Goal: Transaction & Acquisition: Purchase product/service

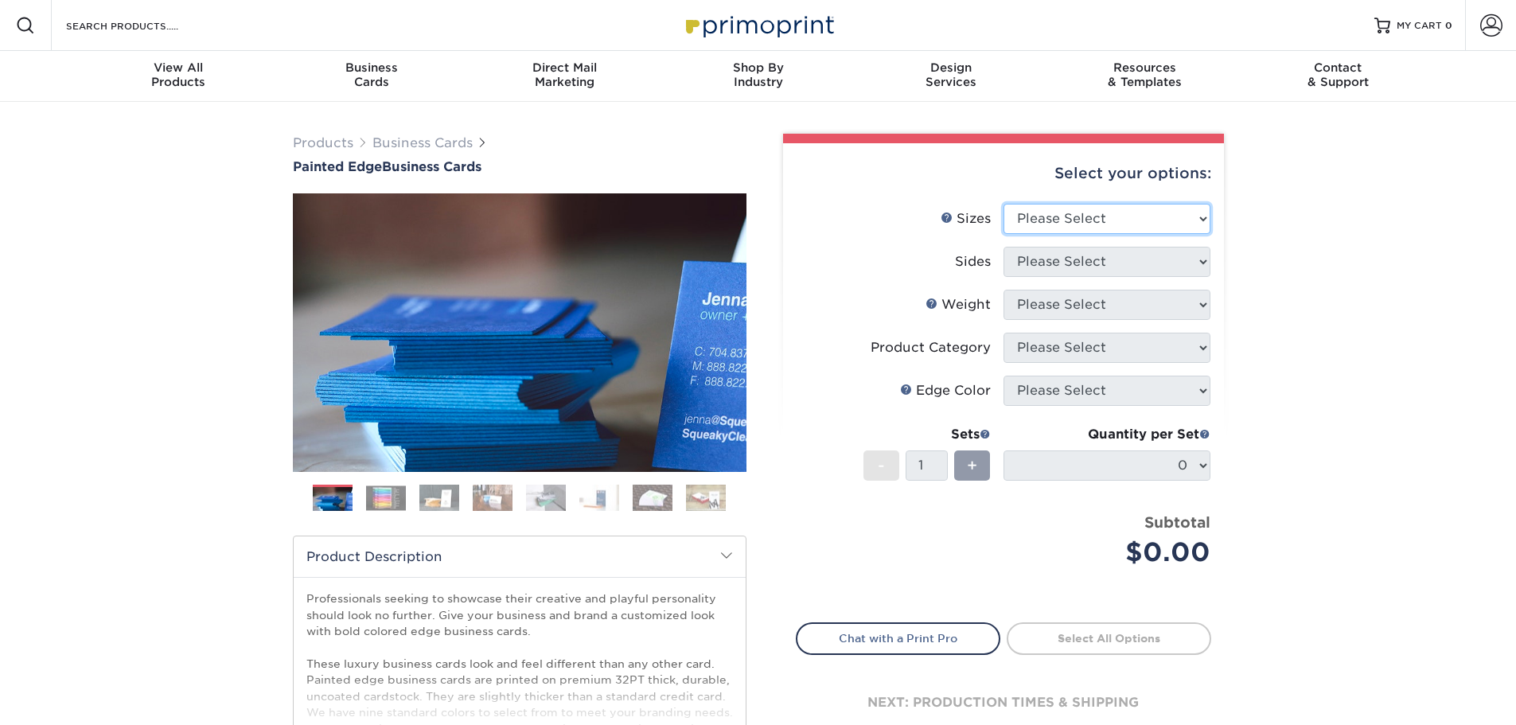
click at [1140, 225] on select "Please Select 2" x 3.5" - Standard 2.125" x 3.375" - European 2.5" x 2.5" - Squ…" at bounding box center [1107, 219] width 207 height 30
select select "2.00x3.50"
click at [1004, 204] on select "Please Select 2" x 3.5" - Standard 2.125" x 3.375" - European 2.5" x 2.5" - Squ…" at bounding box center [1107, 219] width 207 height 30
click at [1125, 272] on select "Please Select Print Both Sides Print Front Only" at bounding box center [1107, 262] width 207 height 30
select select "13abbda7-1d64-4f25-8bb2-c179b224825d"
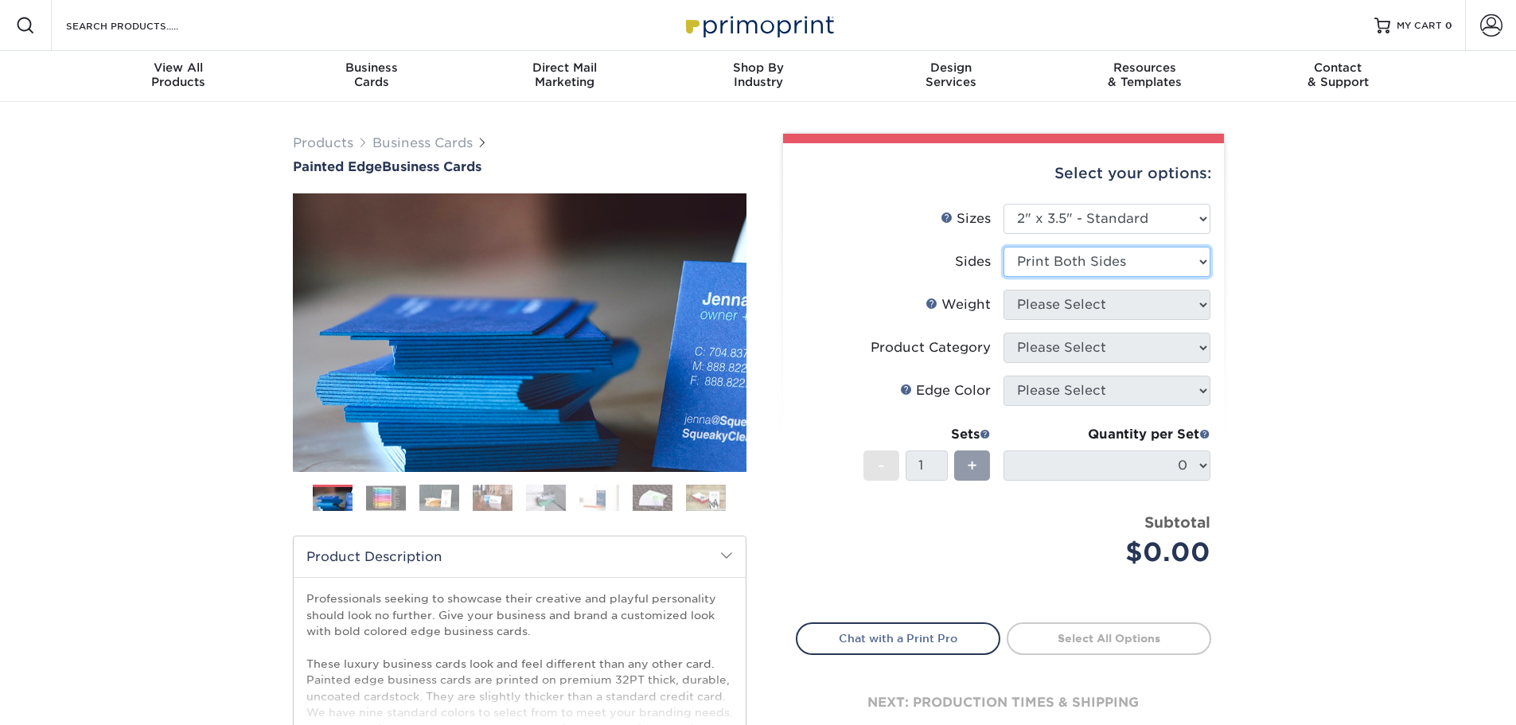
click at [1004, 247] on select "Please Select Print Both Sides Print Front Only" at bounding box center [1107, 262] width 207 height 30
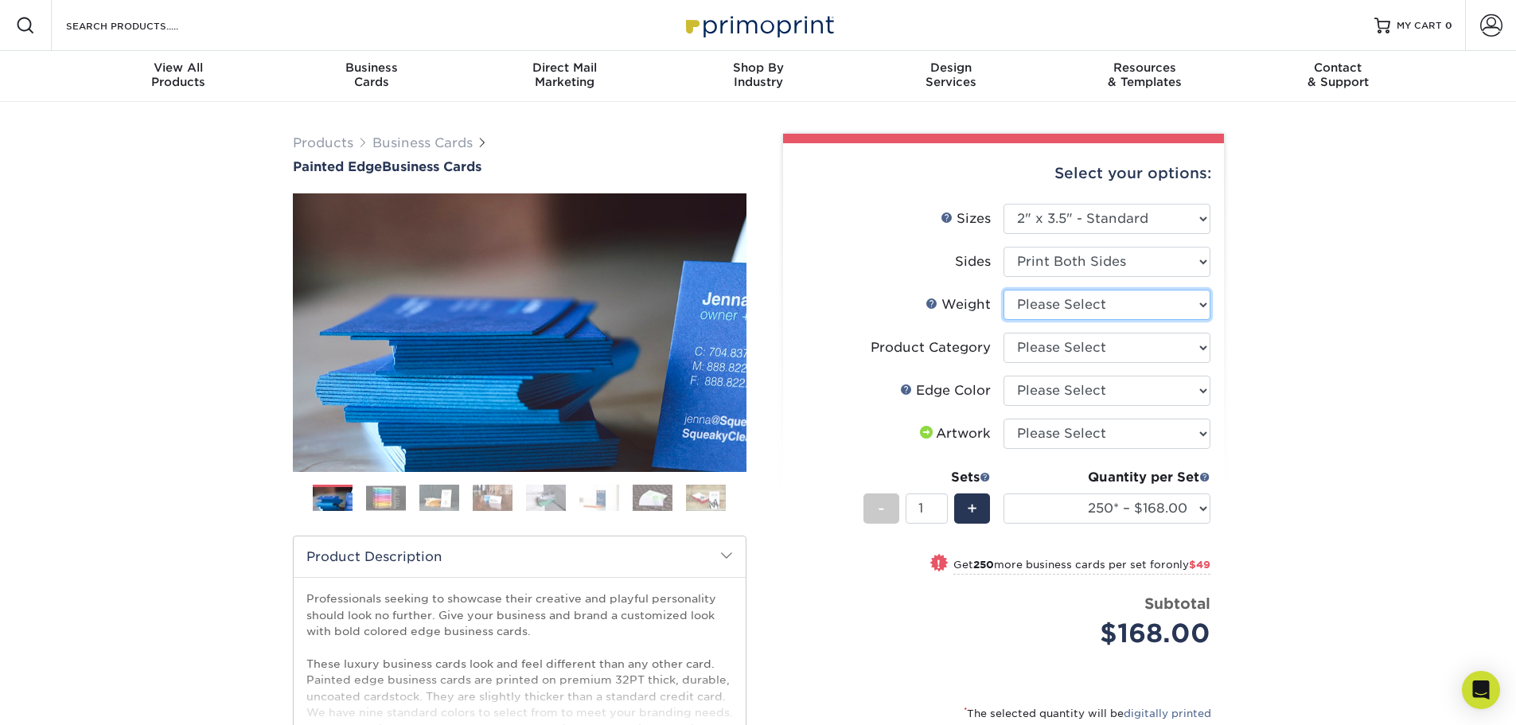
click at [1089, 309] on select "Please Select 32PTUC" at bounding box center [1107, 305] width 207 height 30
select select "32PTUC"
click at [1004, 290] on select "Please Select 32PTUC" at bounding box center [1107, 305] width 207 height 30
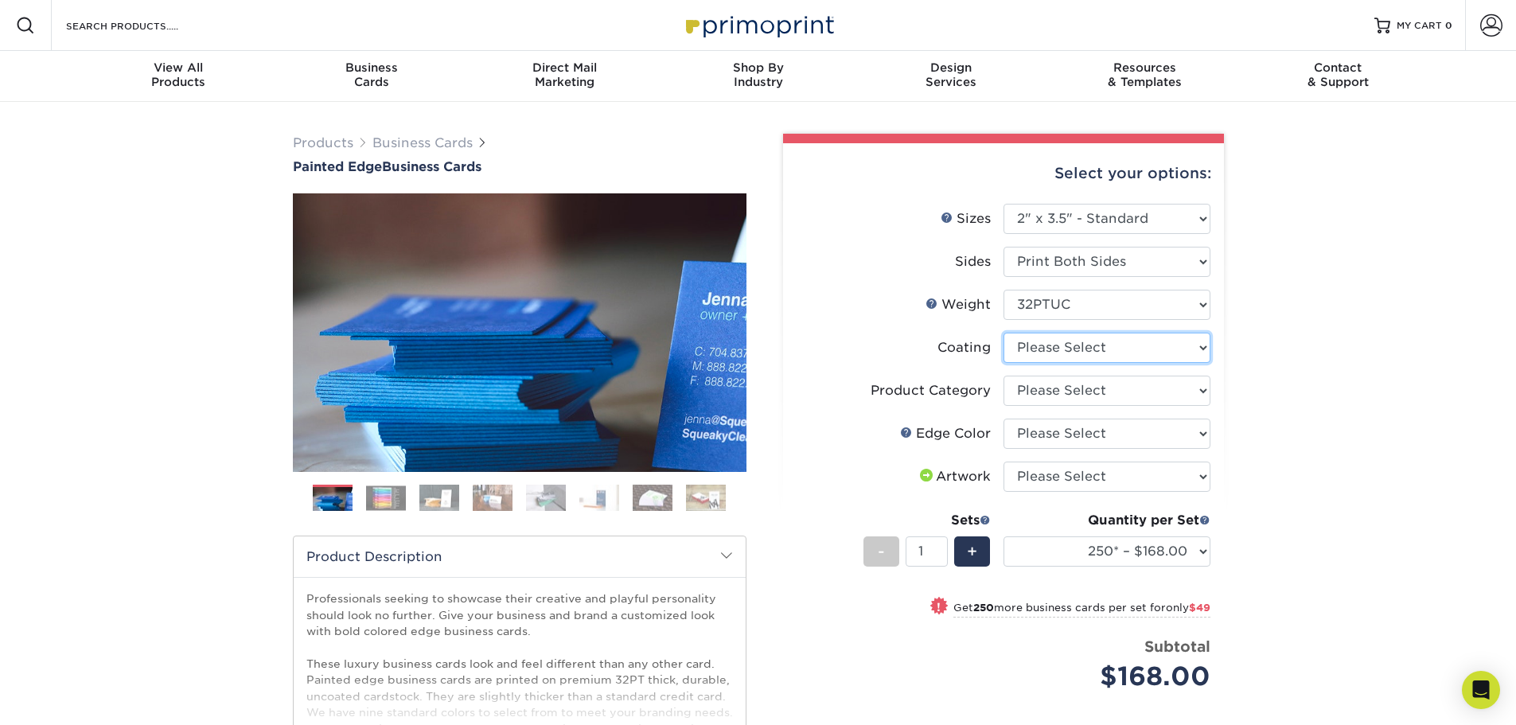
click at [1087, 352] on select at bounding box center [1107, 348] width 207 height 30
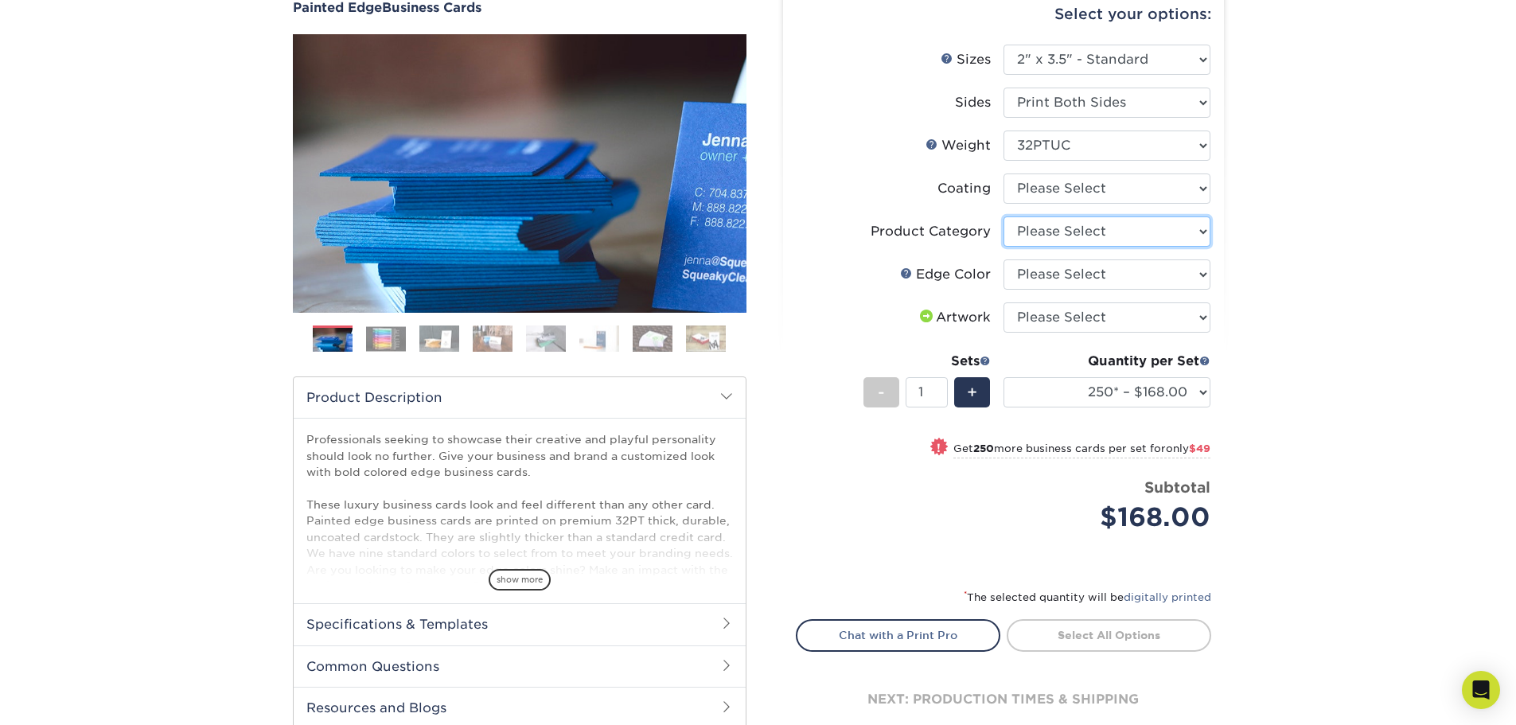
click at [1113, 231] on select "Please Select Business Cards" at bounding box center [1107, 231] width 207 height 30
select select "3b5148f1-0588-4f88-a218-97bcfdce65c1"
click at [1004, 216] on select "Please Select Business Cards" at bounding box center [1107, 231] width 207 height 30
click at [1068, 271] on select "Please Select Charcoal Black Brown Blue Pearlescent Blue Pearlescent Gold Pearl…" at bounding box center [1107, 274] width 207 height 30
select select "8edf2e46-2dbb-4a7c-bc5c-20ba781fe219"
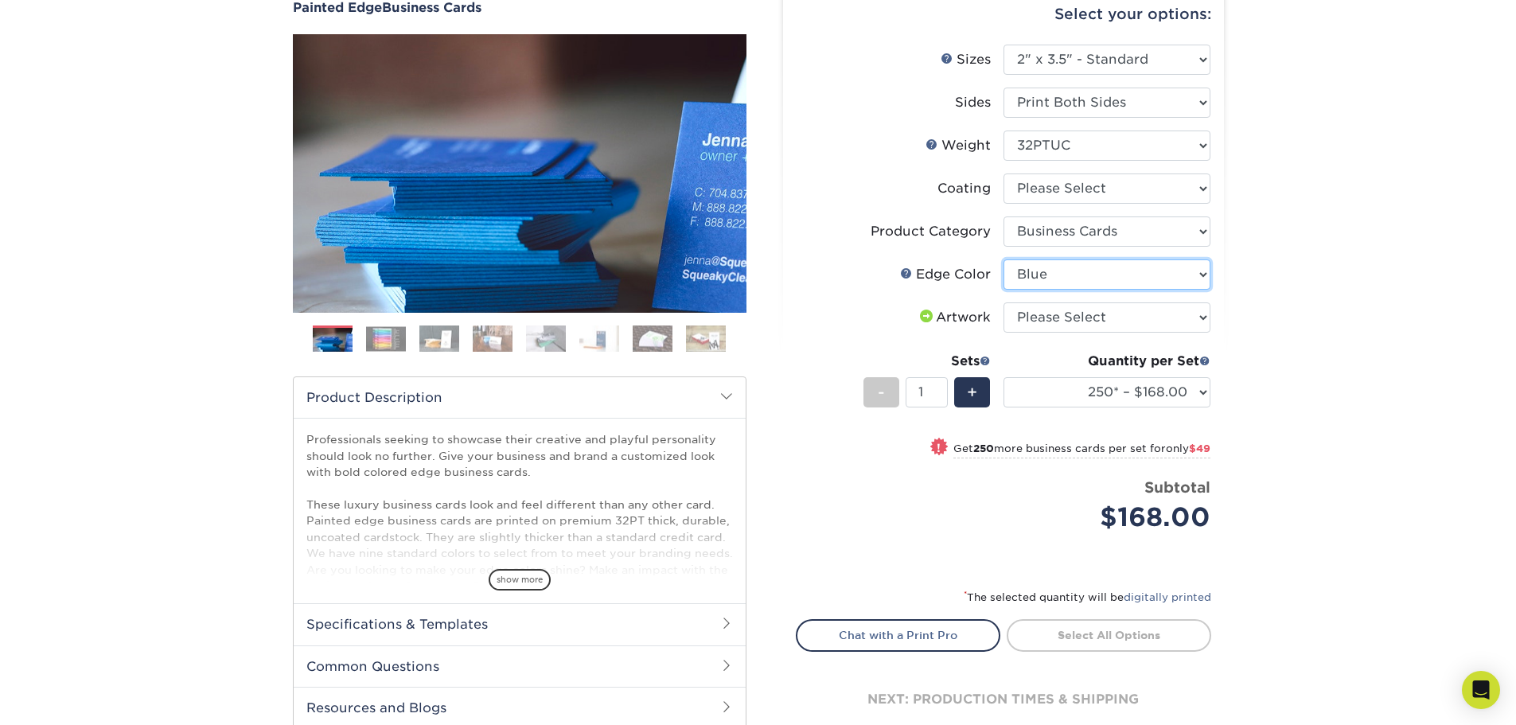
click at [1004, 259] on select "Please Select Charcoal Black Brown Blue Pearlescent Blue Pearlescent Gold Pearl…" at bounding box center [1107, 274] width 207 height 30
click at [1047, 312] on select "Please Select I will upload files I need a design - $100" at bounding box center [1107, 317] width 207 height 30
select select "upload"
click at [1004, 302] on select "Please Select I will upload files I need a design - $100" at bounding box center [1107, 317] width 207 height 30
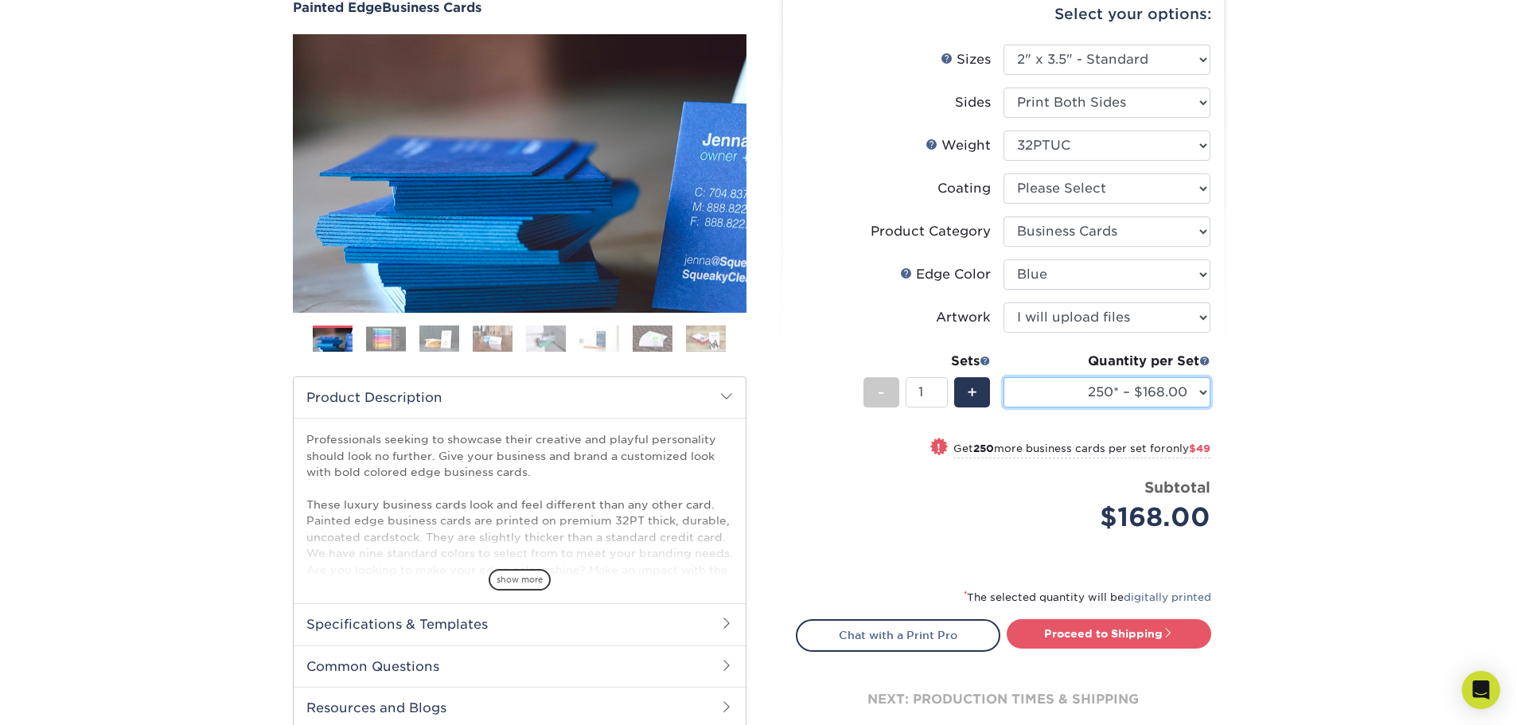
click at [1065, 383] on select "250* – $168.00 500* – $217.00 1000* – $339.00" at bounding box center [1107, 392] width 207 height 30
select select "1000* – $339.00"
click at [1004, 377] on select "250* – $168.00 500* – $217.00 1000* – $339.00" at bounding box center [1107, 392] width 207 height 30
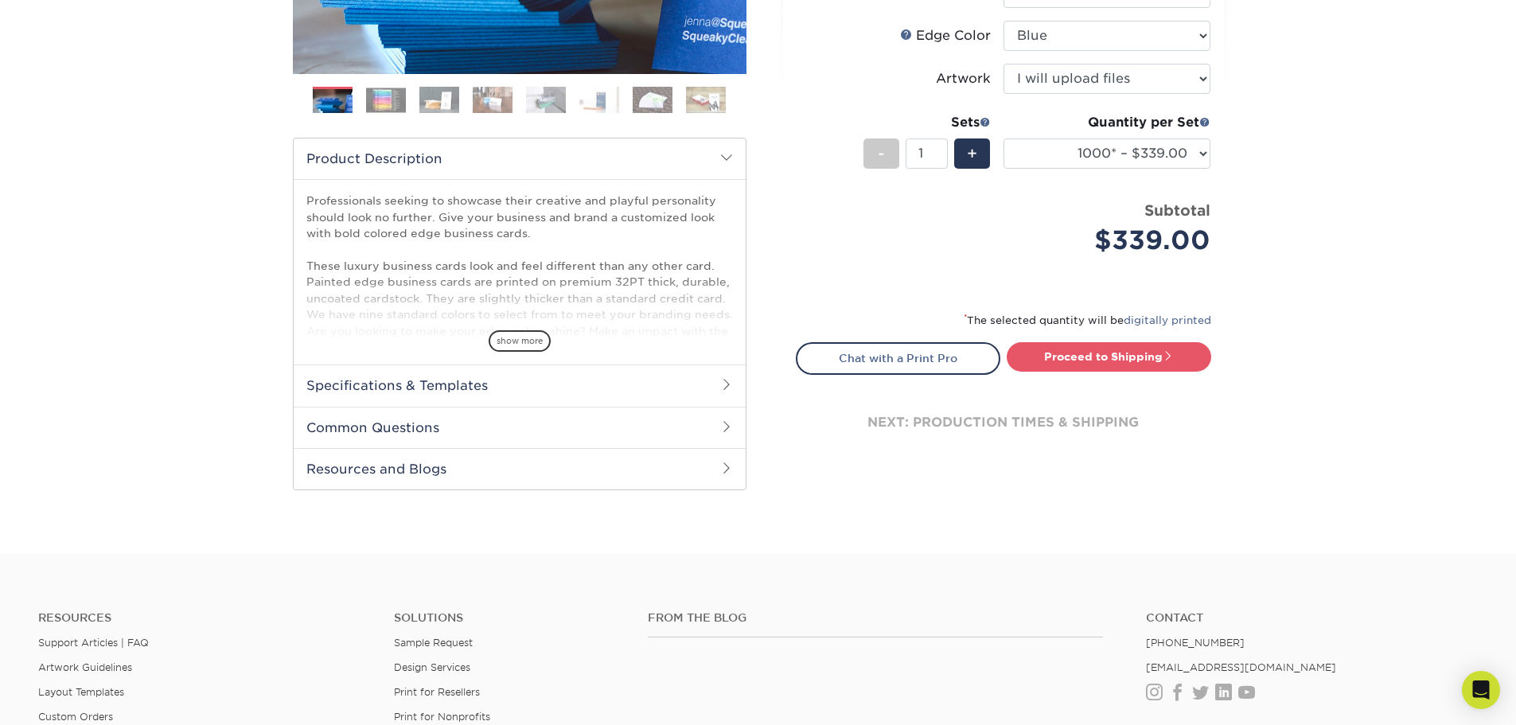
scroll to position [637, 0]
